Goal: Task Accomplishment & Management: Manage account settings

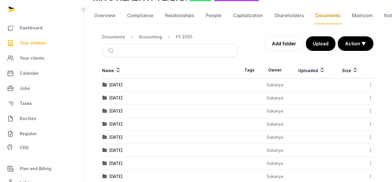
scroll to position [66, 0]
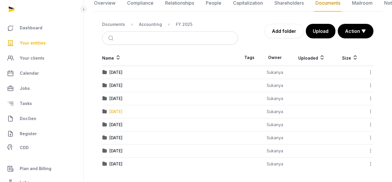
click at [120, 112] on div "[DATE]" at bounding box center [115, 111] width 13 height 6
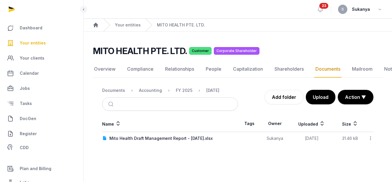
scroll to position [4, 0]
click at [148, 135] on div "Mito Health Draft Management Report - [DATE].xlsx" at bounding box center [160, 138] width 103 height 6
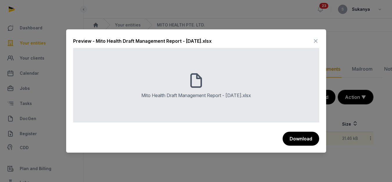
click at [316, 42] on icon at bounding box center [315, 40] width 7 height 9
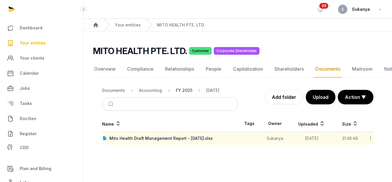
click at [176, 87] on div "FY 2025" at bounding box center [184, 90] width 17 height 6
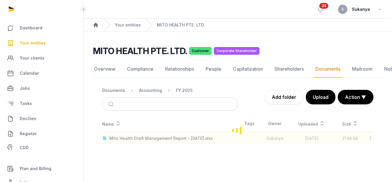
scroll to position [66, 0]
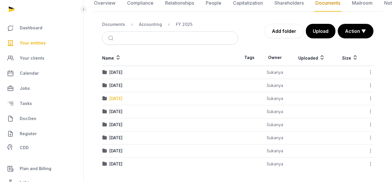
click at [121, 98] on div "[DATE]" at bounding box center [115, 98] width 13 height 6
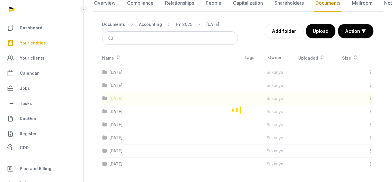
scroll to position [4, 0]
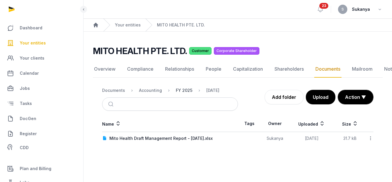
click at [187, 87] on div "FY 2025" at bounding box center [184, 90] width 17 height 6
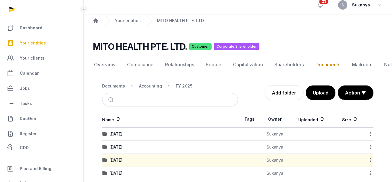
scroll to position [66, 0]
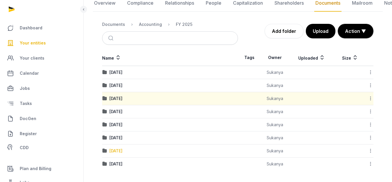
click at [122, 150] on div "[DATE]" at bounding box center [115, 151] width 13 height 6
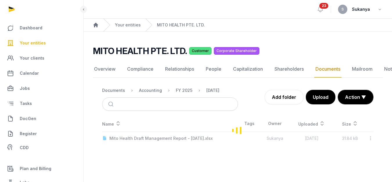
scroll to position [4, 0]
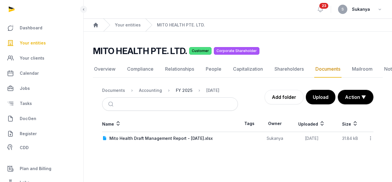
click at [178, 87] on div "FY 2025" at bounding box center [184, 90] width 17 height 6
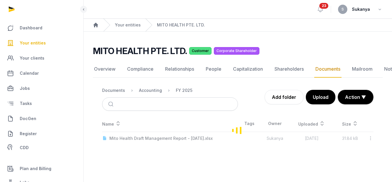
scroll to position [66, 0]
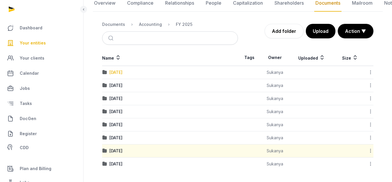
click at [122, 74] on div "[DATE]" at bounding box center [115, 72] width 13 height 6
click at [0, 0] on div "Loading" at bounding box center [0, 0] width 0 height 0
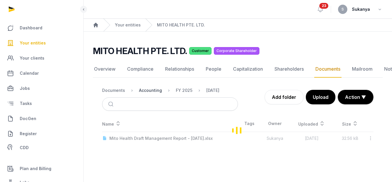
scroll to position [4, 0]
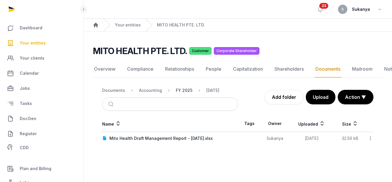
click at [177, 87] on div "FY 2025" at bounding box center [184, 90] width 17 height 6
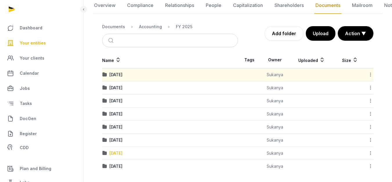
scroll to position [66, 0]
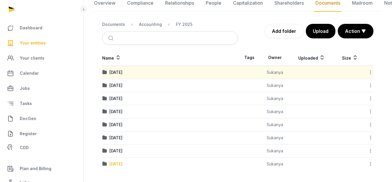
click at [120, 162] on div "[DATE]" at bounding box center [115, 164] width 13 height 6
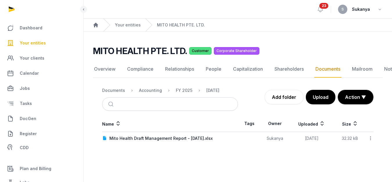
scroll to position [4, 0]
click at [184, 87] on div "FY 2025" at bounding box center [184, 90] width 17 height 6
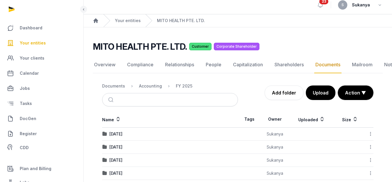
scroll to position [66, 0]
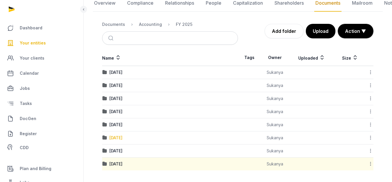
click at [122, 135] on div "[DATE]" at bounding box center [115, 138] width 13 height 6
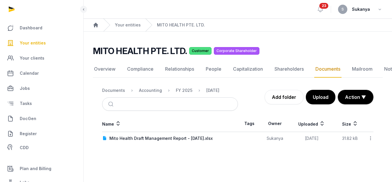
scroll to position [4, 0]
click at [176, 87] on div "FY 2025" at bounding box center [184, 90] width 17 height 6
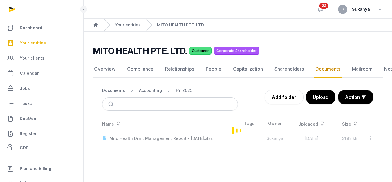
scroll to position [66, 0]
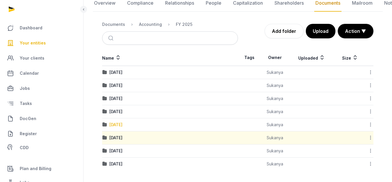
click at [119, 124] on div "[DATE]" at bounding box center [115, 124] width 13 height 6
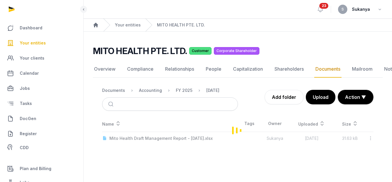
scroll to position [4, 0]
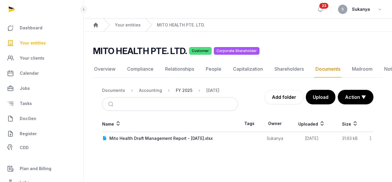
click at [183, 87] on div "FY 2025" at bounding box center [184, 90] width 17 height 6
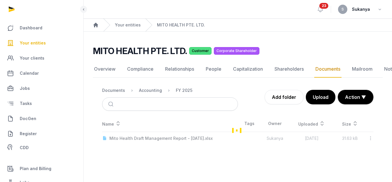
scroll to position [66, 0]
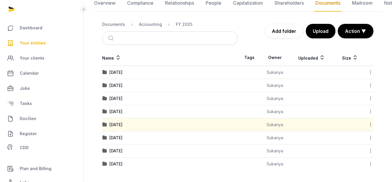
click at [122, 82] on td "[DATE]" at bounding box center [170, 85] width 136 height 13
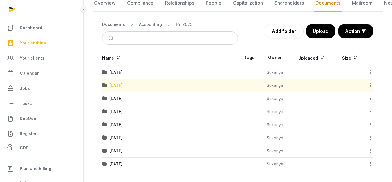
click at [122, 86] on div "[DATE]" at bounding box center [115, 85] width 13 height 6
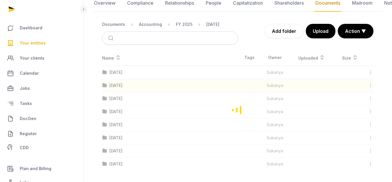
scroll to position [52, 0]
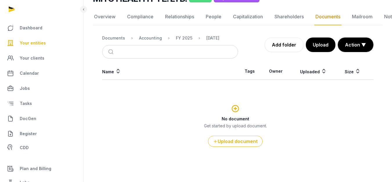
click at [177, 41] on div "FY 2025" at bounding box center [179, 38] width 26 height 7
click at [182, 39] on div "FY 2025" at bounding box center [184, 38] width 17 height 6
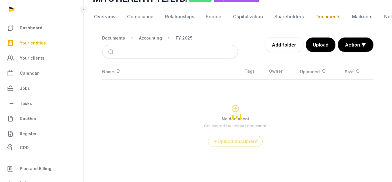
scroll to position [66, 0]
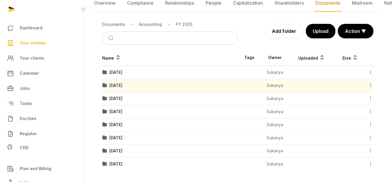
click at [369, 86] on icon at bounding box center [370, 85] width 5 height 6
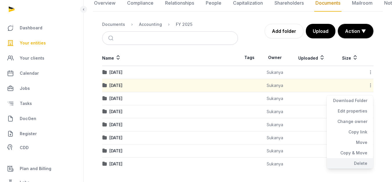
click at [343, 162] on div "Delete" at bounding box center [349, 163] width 46 height 10
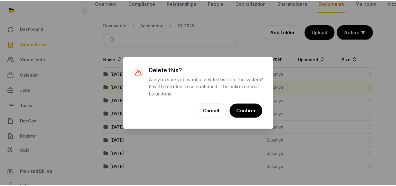
scroll to position [61, 0]
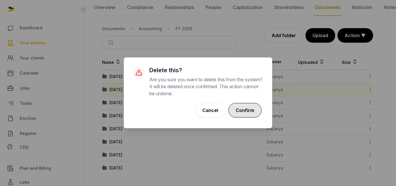
click at [250, 111] on button "Confirm" at bounding box center [244, 110] width 33 height 14
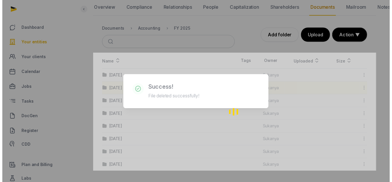
scroll to position [48, 0]
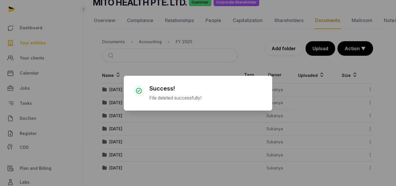
click at [157, 176] on div "× Success! File deleted successfully! Cancel No OK" at bounding box center [198, 93] width 396 height 186
